Goal: Task Accomplishment & Management: Complete application form

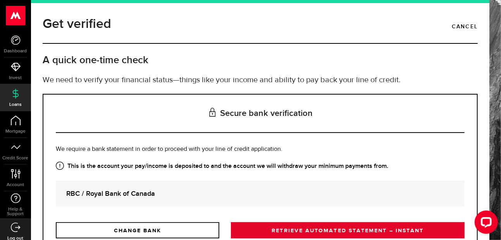
click at [350, 230] on link "RETRIEVE AUTOMATED STATEMENT – INSTANT" at bounding box center [347, 230] width 233 height 16
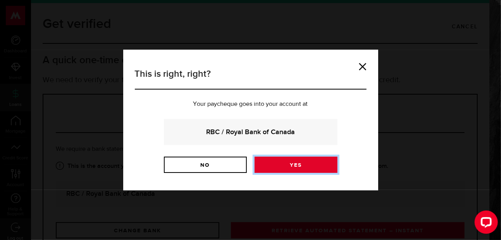
click at [311, 163] on link "Yes" at bounding box center [295, 164] width 83 height 16
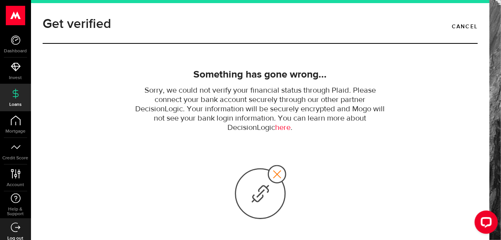
click at [485, 235] on div at bounding box center [484, 223] width 33 height 33
click at [170, 154] on div at bounding box center [260, 193] width 255 height 106
click at [283, 129] on link "here" at bounding box center [282, 128] width 15 height 8
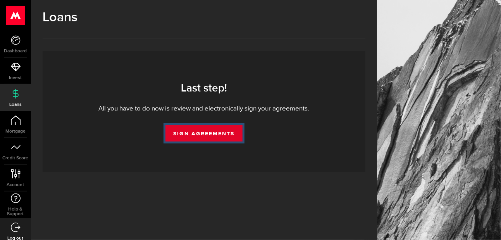
click at [199, 136] on link "Sign Agreements" at bounding box center [203, 133] width 77 height 16
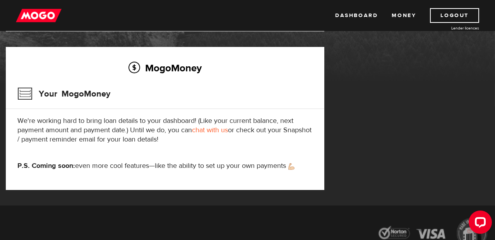
scroll to position [37, 0]
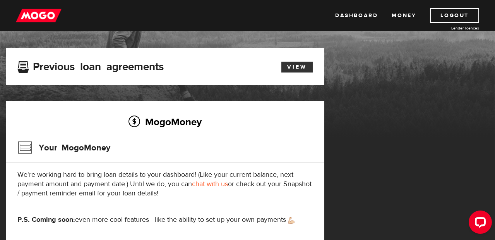
click at [298, 65] on link "View" at bounding box center [296, 67] width 31 height 11
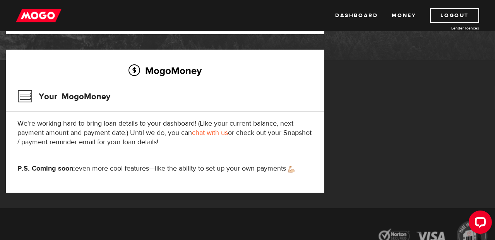
scroll to position [98, 0]
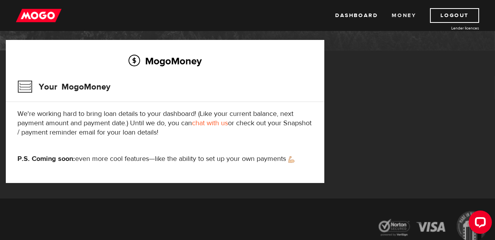
click at [402, 15] on link "Money" at bounding box center [404, 15] width 24 height 15
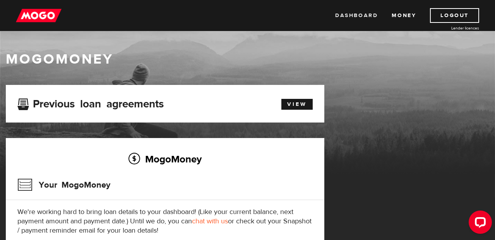
click at [361, 15] on link "Dashboard" at bounding box center [356, 15] width 43 height 15
click at [295, 105] on link "View" at bounding box center [296, 104] width 31 height 11
click at [405, 15] on link "Money" at bounding box center [404, 15] width 24 height 15
click at [25, 183] on h3 "Your MogoMoney" at bounding box center [63, 185] width 93 height 20
click at [360, 16] on link "Dashboard" at bounding box center [356, 15] width 43 height 15
